Goal: Information Seeking & Learning: Learn about a topic

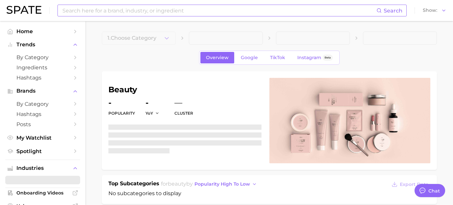
click at [107, 13] on input at bounding box center [219, 10] width 314 height 11
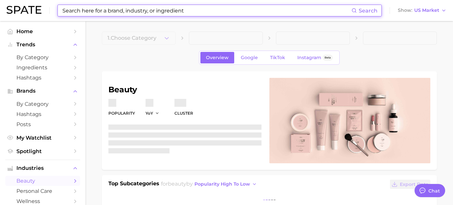
type textarea "x"
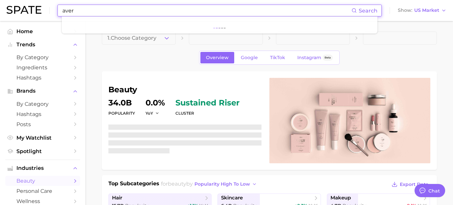
scroll to position [4582, 0]
type input "a"
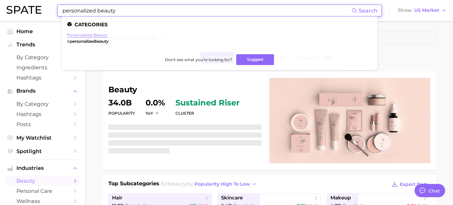
type input "personalized beauty"
click at [91, 34] on link "personalized beauty" at bounding box center [87, 34] width 40 height 5
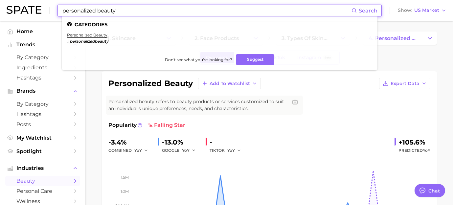
drag, startPoint x: 124, startPoint y: 9, endPoint x: 14, endPoint y: 9, distance: 109.9
click at [14, 9] on div "personalized beauty Search Categories personalized beauty # personalizedbeauty …" at bounding box center [226, 10] width 439 height 21
click at [91, 33] on link "shade matching" at bounding box center [83, 34] width 32 height 5
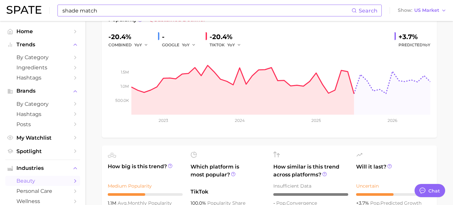
scroll to position [135, 0]
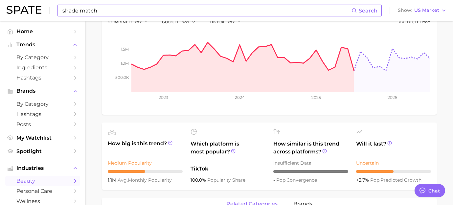
click at [99, 10] on input "shade match" at bounding box center [206, 10] width 289 height 11
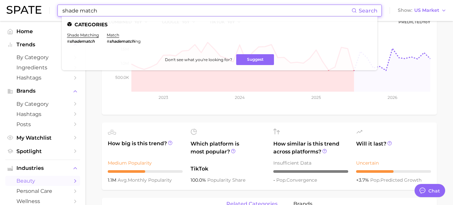
click at [99, 10] on input "shade match" at bounding box center [206, 10] width 289 height 11
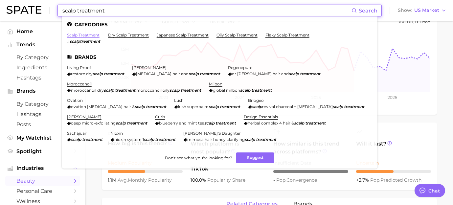
click at [92, 36] on link "scalp treatment" at bounding box center [83, 34] width 32 height 5
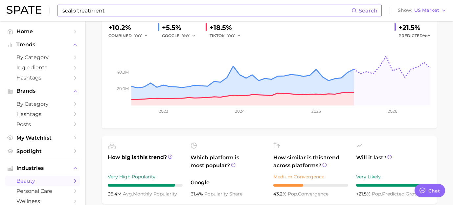
scroll to position [150, 0]
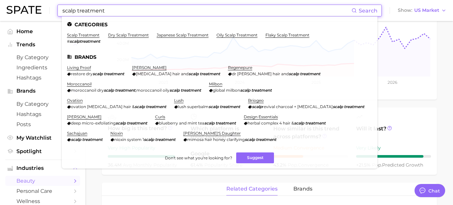
drag, startPoint x: 116, startPoint y: 9, endPoint x: 21, endPoint y: 9, distance: 95.8
click at [21, 9] on div "scalp treatment Search Categories scalp treatment # scalptreatment dry scalp tr…" at bounding box center [226, 10] width 439 height 21
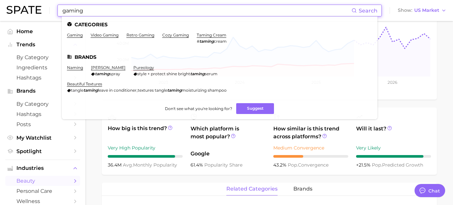
click at [73, 38] on li "gaming" at bounding box center [75, 37] width 16 height 11
click at [78, 37] on link "gaming" at bounding box center [75, 34] width 16 height 5
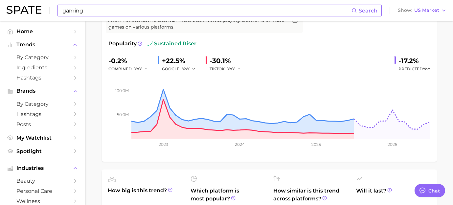
scroll to position [118, 0]
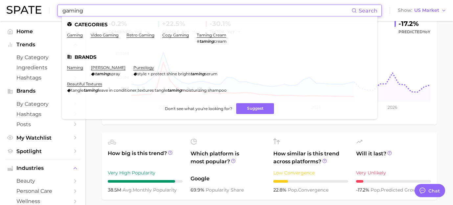
drag, startPoint x: 122, startPoint y: 11, endPoint x: -7, endPoint y: 9, distance: 129.3
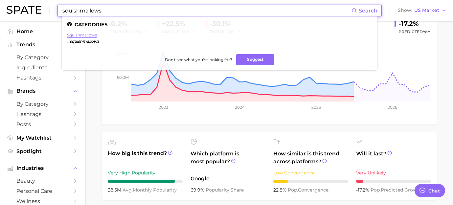
type input "squishmallows"
click at [91, 32] on link "squishmallows" at bounding box center [82, 34] width 30 height 5
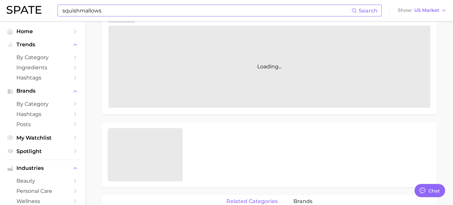
scroll to position [144, 0]
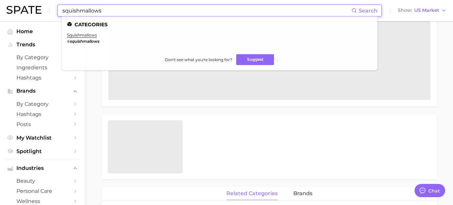
click at [113, 11] on input "squishmallows" at bounding box center [206, 10] width 289 height 11
click at [86, 33] on link "squishmallows" at bounding box center [82, 34] width 30 height 5
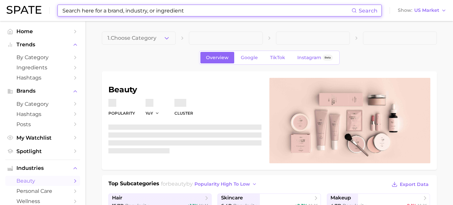
click at [114, 8] on input at bounding box center [206, 10] width 289 height 11
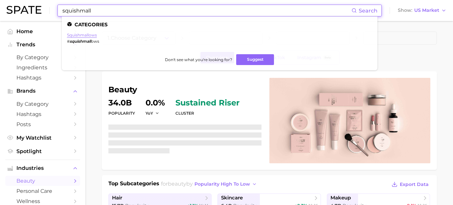
type input "squishmall"
click at [89, 33] on link "squishmallows" at bounding box center [82, 34] width 30 height 5
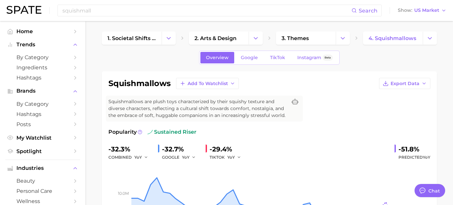
type textarea "x"
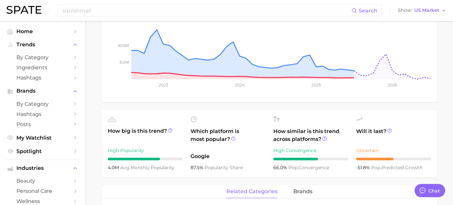
scroll to position [179, 0]
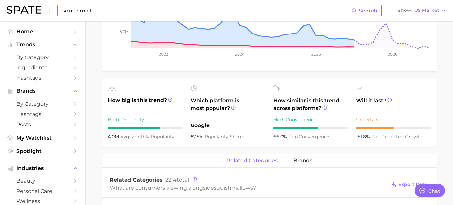
click at [217, 11] on input "squishmall" at bounding box center [206, 10] width 289 height 11
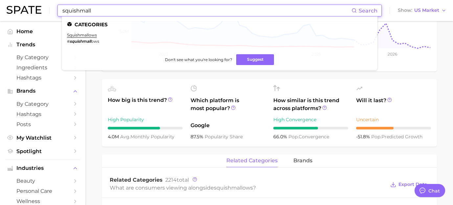
drag, startPoint x: 178, startPoint y: 9, endPoint x: 68, endPoint y: -12, distance: 111.6
click at [90, 35] on link "beauty pop-up" at bounding box center [82, 34] width 31 height 5
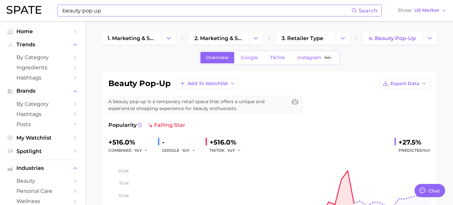
scroll to position [1, 0]
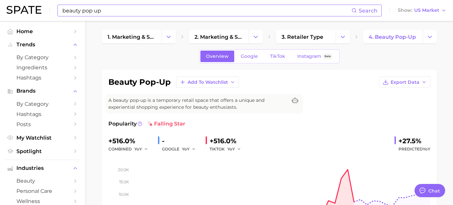
click at [110, 12] on input "beauty pop up" at bounding box center [206, 10] width 289 height 11
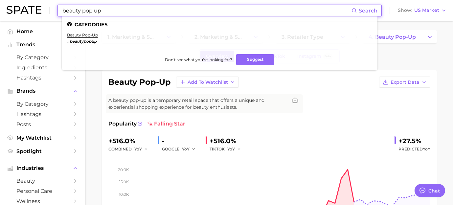
drag, startPoint x: 110, startPoint y: 12, endPoint x: 33, endPoint y: 6, distance: 76.8
click at [33, 6] on div "beauty pop up Search Categories beauty pop-up # beautypopup Don't see what you'…" at bounding box center [226, 10] width 439 height 21
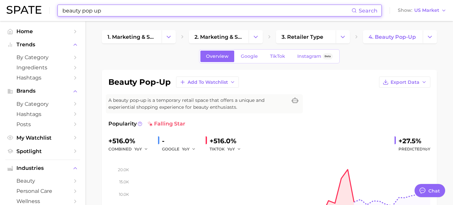
type input ";"
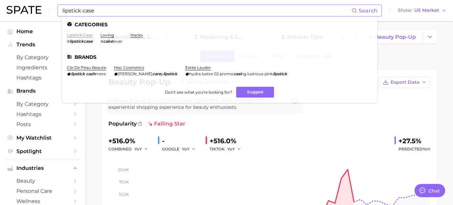
click at [84, 36] on link "lipstick case" at bounding box center [80, 34] width 26 height 5
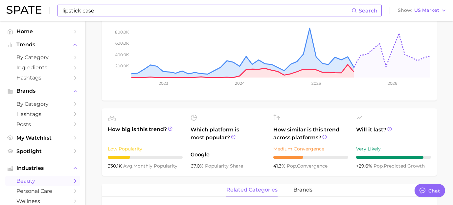
scroll to position [141, 0]
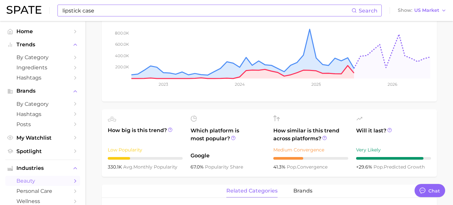
click at [193, 6] on input "lipstick case" at bounding box center [206, 10] width 289 height 11
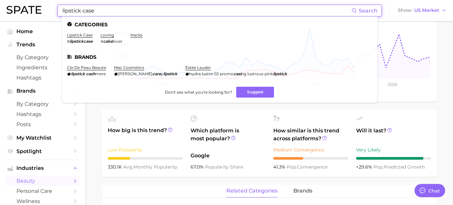
click at [193, 6] on input "lipstick case" at bounding box center [206, 10] width 289 height 11
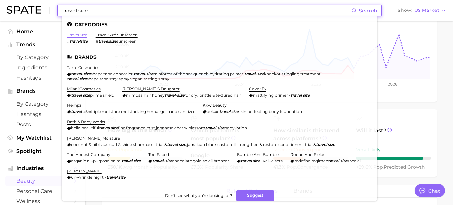
click at [83, 34] on link "travel size" at bounding box center [77, 34] width 20 height 5
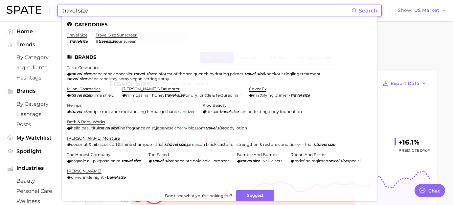
click at [99, 13] on input "travel size" at bounding box center [206, 10] width 289 height 11
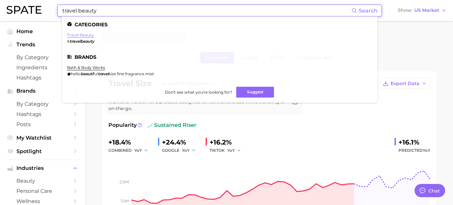
click at [90, 36] on link "travel beauty" at bounding box center [80, 34] width 27 height 5
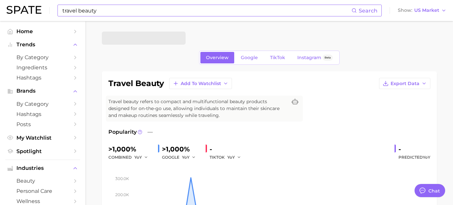
click at [127, 8] on input "travel beauty" at bounding box center [206, 10] width 289 height 11
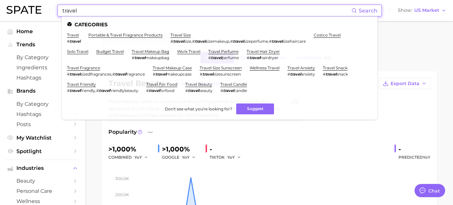
type input "travel"
click at [70, 40] on em "travel" at bounding box center [75, 41] width 11 height 5
click at [71, 35] on link "travel" at bounding box center [73, 34] width 12 height 5
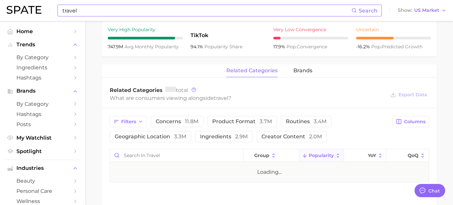
scroll to position [256, 0]
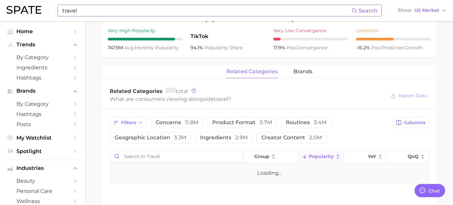
click at [184, 154] on input "Search in travel" at bounding box center [176, 156] width 133 height 12
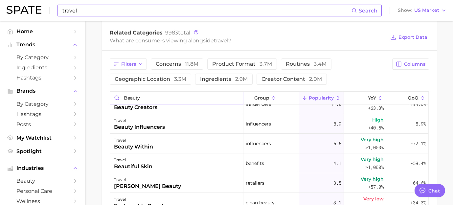
scroll to position [264, 0]
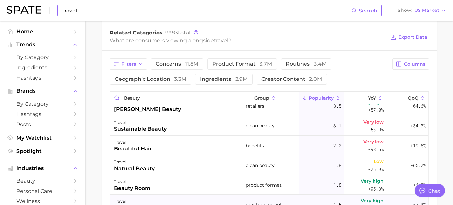
type input "beauty"
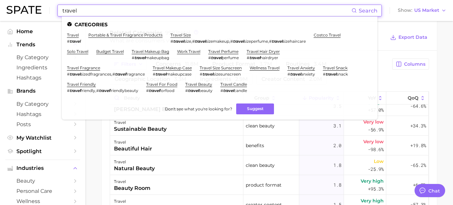
drag, startPoint x: 86, startPoint y: 13, endPoint x: 47, endPoint y: 8, distance: 39.3
click at [47, 8] on div "travel Search Categories travel # travel portable & travel fragrance products t…" at bounding box center [226, 10] width 439 height 21
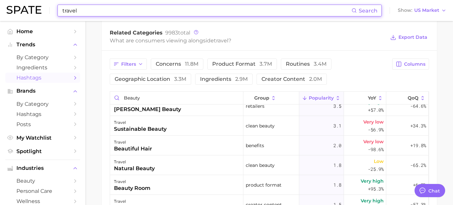
click at [33, 76] on span "Hashtags" at bounding box center [42, 77] width 53 height 6
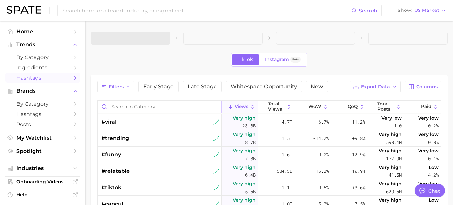
click at [125, 110] on input "Search in category" at bounding box center [159, 106] width 124 height 12
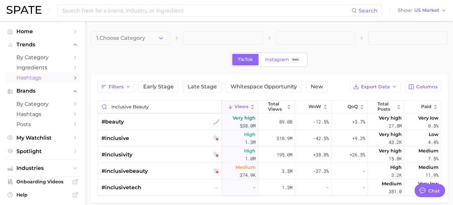
drag, startPoint x: 154, startPoint y: 107, endPoint x: 85, endPoint y: 102, distance: 69.1
click at [85, 102] on main "1. Choose Category TikTok Instagram Beta Filters Early Stage Late Stage Whitesp…" at bounding box center [268, 128] width 367 height 214
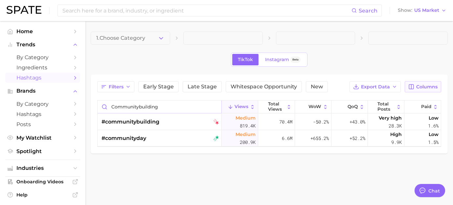
type input "communitybuilding"
click at [406, 84] on button "Columns" at bounding box center [422, 86] width 36 height 11
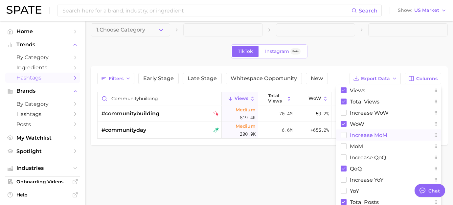
scroll to position [44, 0]
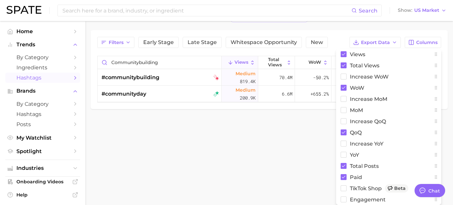
click at [273, 142] on body "Search Show US Market Home Trends by Category Ingredients Hashtags Brands by Ca…" at bounding box center [226, 58] width 453 height 205
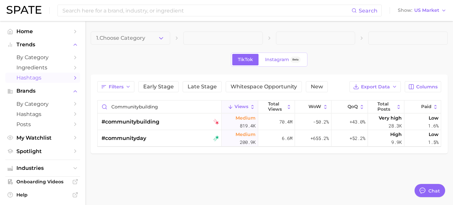
scroll to position [0, 0]
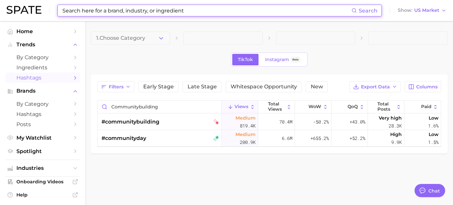
click at [170, 11] on input at bounding box center [206, 10] width 289 height 11
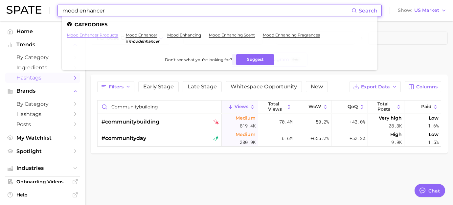
type input "mood enhancer"
click at [89, 35] on link "mood enhancer products" at bounding box center [92, 34] width 51 height 5
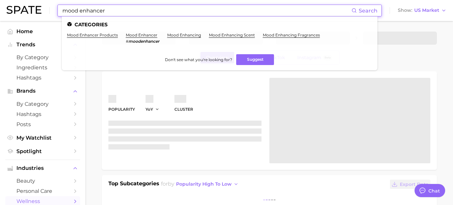
click at [110, 11] on input "mood enhancer" at bounding box center [206, 10] width 289 height 11
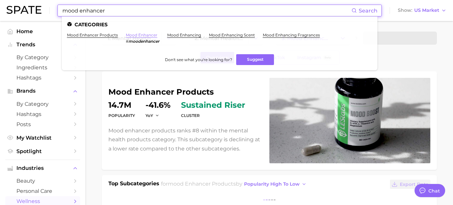
click at [144, 35] on link "mood enhancer" at bounding box center [142, 34] width 32 height 5
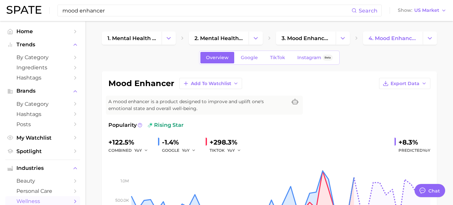
drag, startPoint x: 113, startPoint y: 11, endPoint x: 18, endPoint y: 3, distance: 95.1
click at [18, 3] on div "mood enhancer Search Show US Market" at bounding box center [226, 10] width 439 height 21
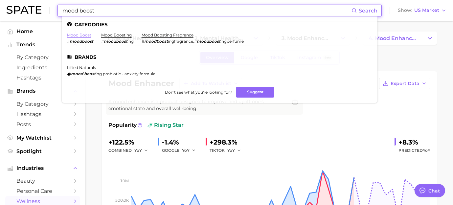
click at [85, 37] on link "mood boost" at bounding box center [79, 34] width 24 height 5
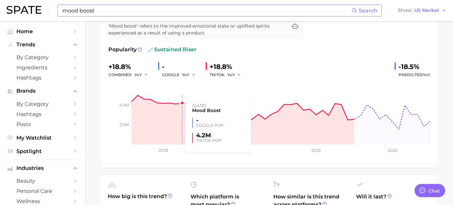
scroll to position [174, 0]
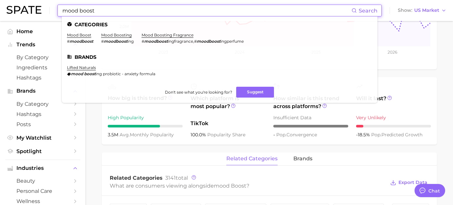
drag, startPoint x: 113, startPoint y: 11, endPoint x: 30, endPoint y: -6, distance: 84.8
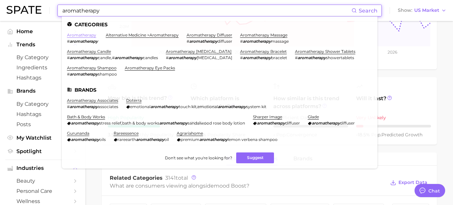
click at [81, 36] on link "aromatherapy" at bounding box center [81, 34] width 29 height 5
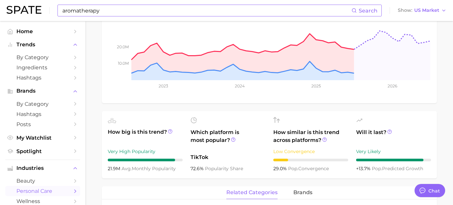
scroll to position [140, 0]
drag, startPoint x: 149, startPoint y: 12, endPoint x: 31, endPoint y: 2, distance: 118.2
click at [31, 2] on div "aromatherapy Search Show US Market" at bounding box center [226, 10] width 439 height 21
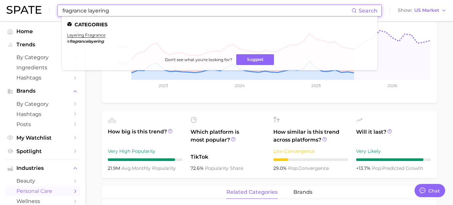
drag, startPoint x: 111, startPoint y: 11, endPoint x: 15, endPoint y: 0, distance: 95.8
click at [15, 0] on div "fragrance layering Search Categories layering fragrance # fragrancelayering Don…" at bounding box center [226, 10] width 439 height 21
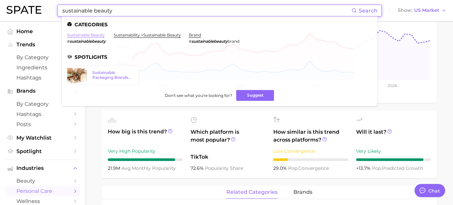
type input "sustainable beauty"
click at [81, 36] on link "sustainable beauty" at bounding box center [86, 34] width 38 height 5
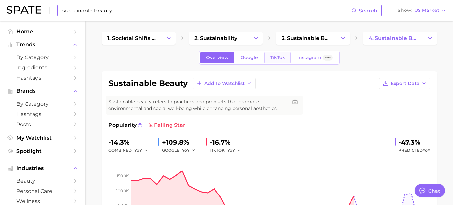
click at [283, 59] on span "TikTok" at bounding box center [277, 58] width 15 height 6
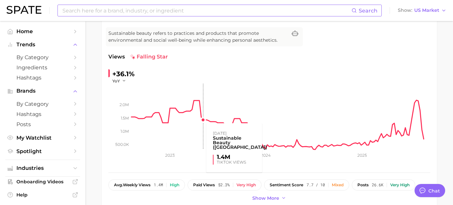
scroll to position [66, 0]
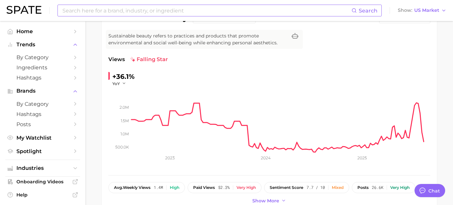
click at [105, 11] on input at bounding box center [206, 10] width 289 height 11
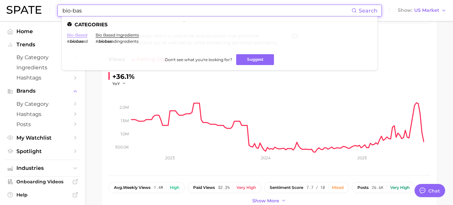
type input "bio-bas"
click at [83, 36] on link "bio-based" at bounding box center [77, 34] width 20 height 5
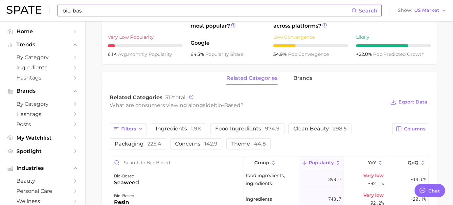
scroll to position [314, 0]
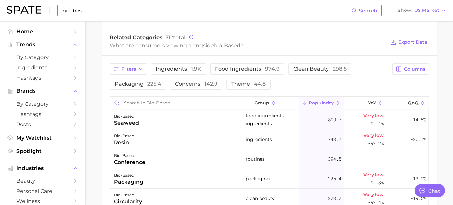
click at [192, 102] on input "Search in bio-based" at bounding box center [176, 102] width 133 height 12
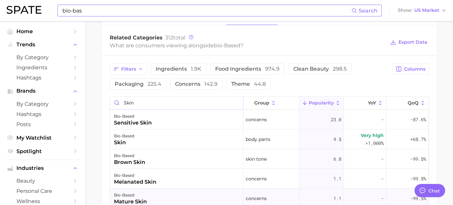
type input "skin"
click at [119, 11] on input "bio-bas" at bounding box center [206, 10] width 289 height 11
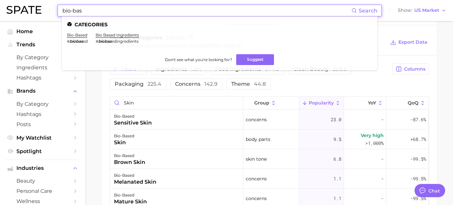
click at [119, 11] on input "bio-bas" at bounding box center [206, 10] width 289 height 11
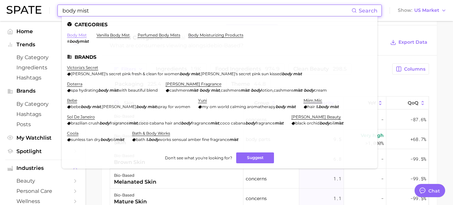
click at [82, 36] on link "body mist" at bounding box center [77, 34] width 20 height 5
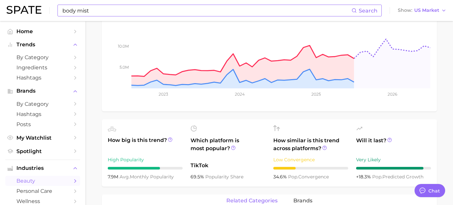
scroll to position [138, 0]
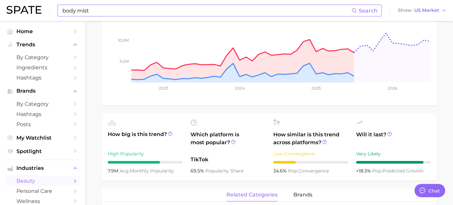
click at [143, 9] on input "body mist" at bounding box center [206, 10] width 289 height 11
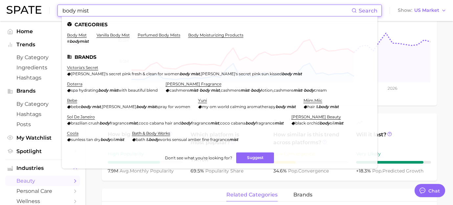
click at [143, 9] on input "body mist" at bounding box center [206, 10] width 289 height 11
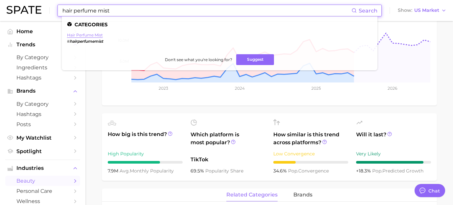
click at [102, 34] on link "hair perfume mist" at bounding box center [85, 34] width 36 height 5
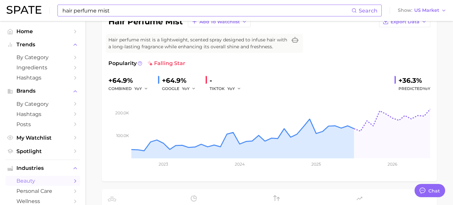
scroll to position [63, 0]
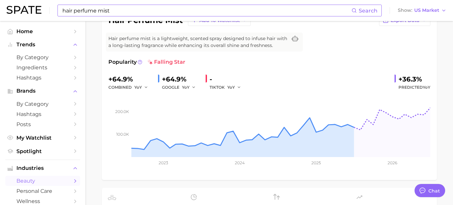
click at [176, 9] on input "hair perfume mist" at bounding box center [206, 10] width 289 height 11
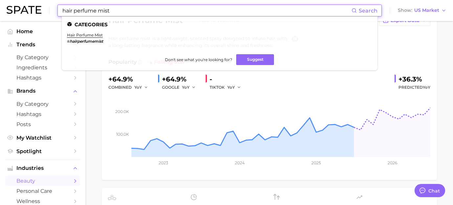
click at [176, 9] on input "hair perfume mist" at bounding box center [206, 10] width 289 height 11
type input "layering fragrance"
click at [98, 34] on link "layering fragrance" at bounding box center [86, 34] width 38 height 5
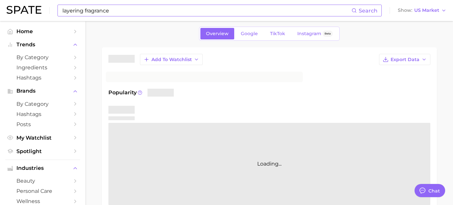
scroll to position [24, 0]
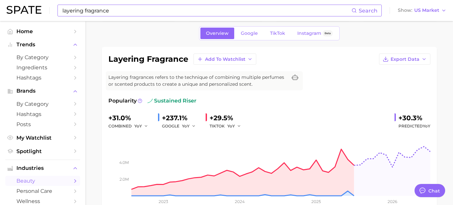
click at [142, 6] on input "layering fragrance" at bounding box center [206, 10] width 289 height 11
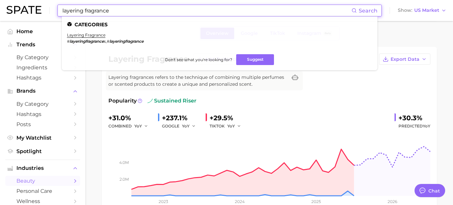
click at [133, 11] on input "layering fragrance" at bounding box center [206, 10] width 289 height 11
drag, startPoint x: 133, startPoint y: 11, endPoint x: 60, endPoint y: 5, distance: 72.5
click at [60, 5] on div "layering fragrance Search Categories layering fragrance # layeringfragrance s ,…" at bounding box center [219, 11] width 324 height 12
click at [89, 33] on link "hair perfume mist" at bounding box center [85, 34] width 36 height 5
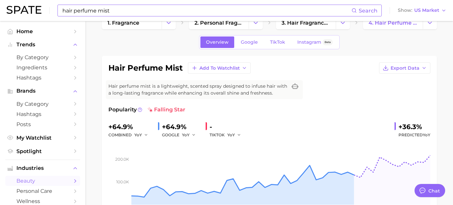
scroll to position [23, 0]
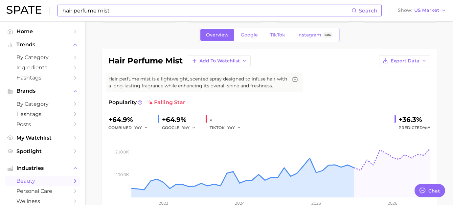
click at [124, 13] on input "hair perfume mist" at bounding box center [206, 10] width 289 height 11
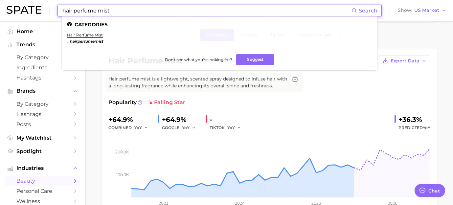
click at [124, 13] on input "hair perfume mist" at bounding box center [206, 10] width 289 height 11
type input "layering fragrance"
click at [70, 35] on link "layering fragrance" at bounding box center [86, 34] width 38 height 5
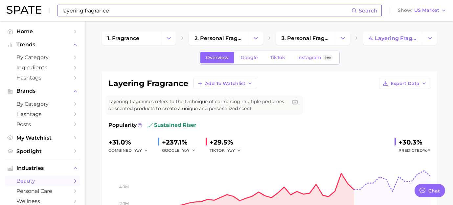
type textarea "x"
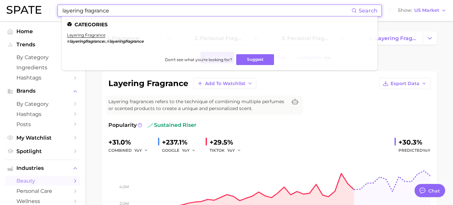
drag, startPoint x: 120, startPoint y: 11, endPoint x: 10, endPoint y: 6, distance: 110.4
click at [10, 6] on div "layering fragrance Search Categories layering fragrance # layeringfragrance s ,…" at bounding box center [226, 10] width 439 height 21
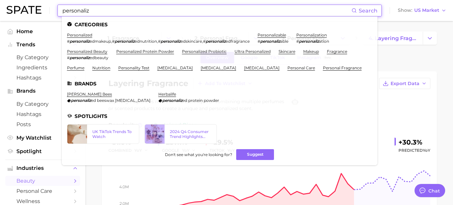
click at [90, 48] on ul "personalized # personaliz edmakeup , # personaliz ednutrition , # personaliz ed…" at bounding box center [219, 53] width 305 height 43
click at [90, 53] on link "personalized beauty" at bounding box center [87, 51] width 40 height 5
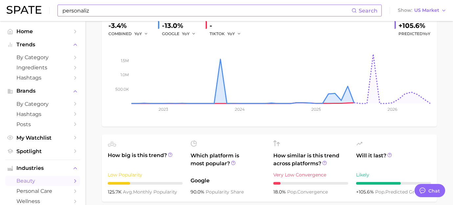
scroll to position [160, 0]
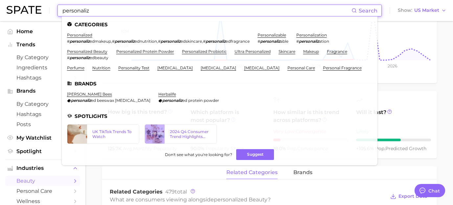
drag, startPoint x: 170, startPoint y: 5, endPoint x: 10, endPoint y: -3, distance: 160.7
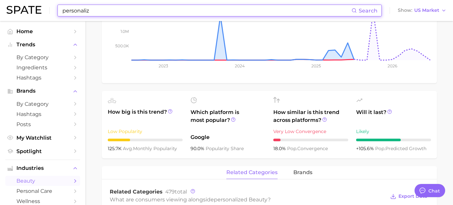
drag, startPoint x: 100, startPoint y: 11, endPoint x: 5, endPoint y: 4, distance: 96.1
click at [5, 4] on header "personaliz Search Show US Market" at bounding box center [226, 10] width 453 height 21
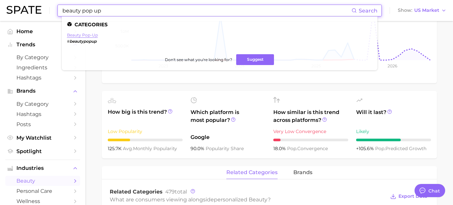
click at [80, 36] on link "beauty pop-up" at bounding box center [82, 34] width 31 height 5
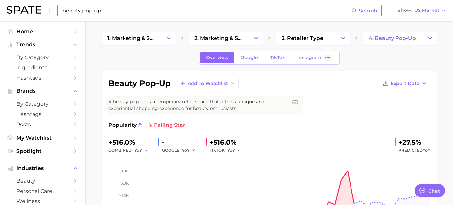
click at [177, 6] on input "beauty pop up" at bounding box center [206, 10] width 289 height 11
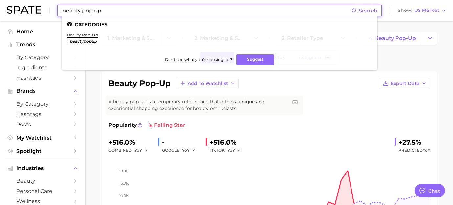
drag, startPoint x: 157, startPoint y: 11, endPoint x: 47, endPoint y: 2, distance: 110.3
click at [47, 2] on div "beauty pop up Search Categories beauty pop-up # beautypopup Don't see what you'…" at bounding box center [226, 10] width 439 height 21
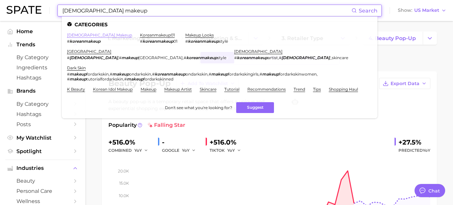
type input "[DEMOGRAPHIC_DATA] makeup"
click at [83, 34] on link "[DEMOGRAPHIC_DATA] makeup" at bounding box center [99, 34] width 65 height 5
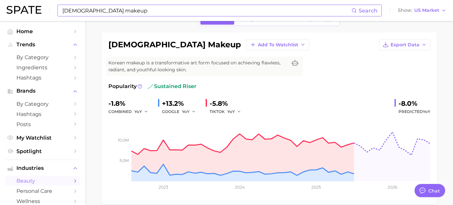
scroll to position [166, 0]
